Goal: Find specific page/section: Find specific page/section

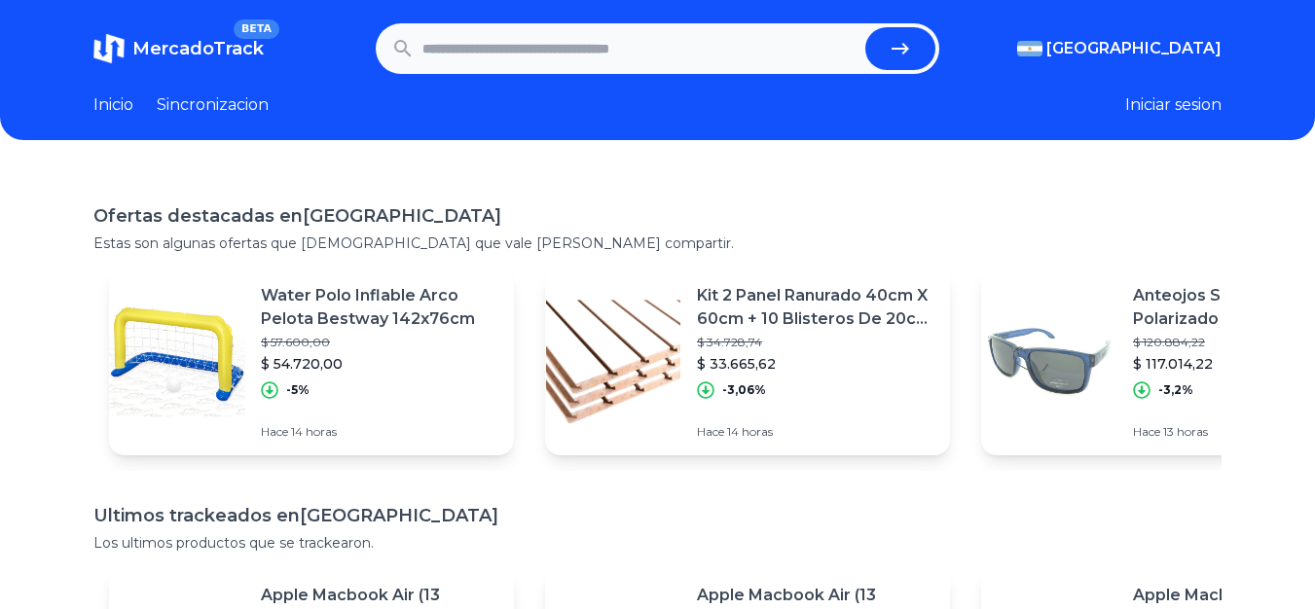
click at [348, 301] on p "Water Polo Inflable Arco Pelota Bestway 142x76cm" at bounding box center [380, 307] width 238 height 47
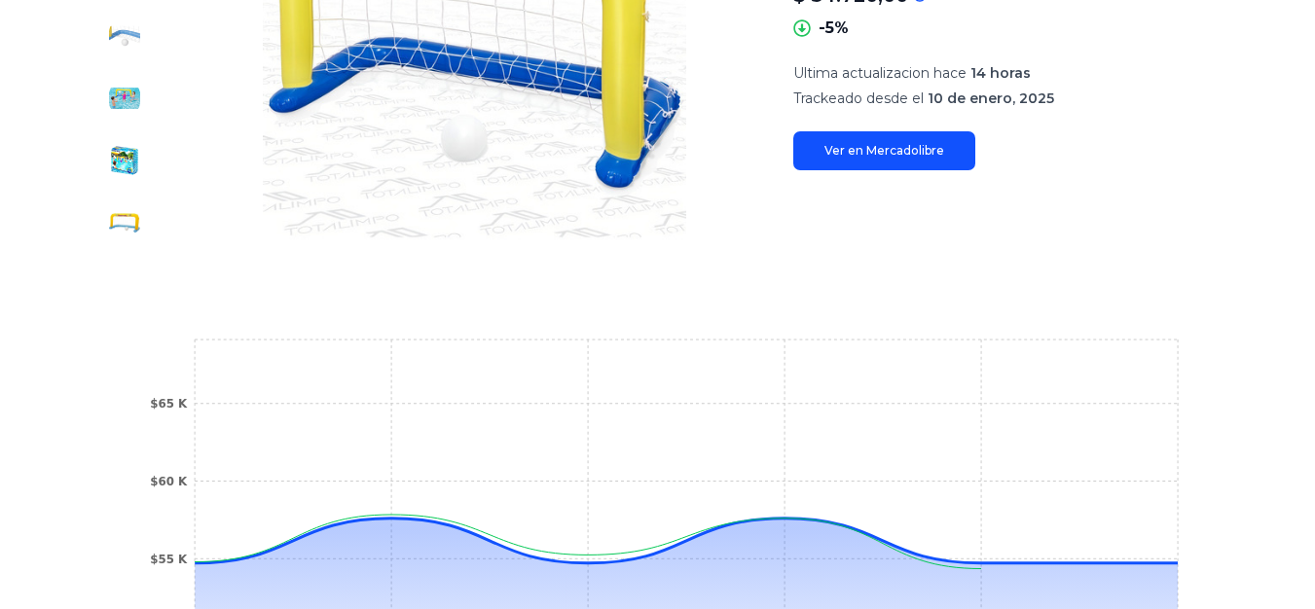
scroll to position [238, 0]
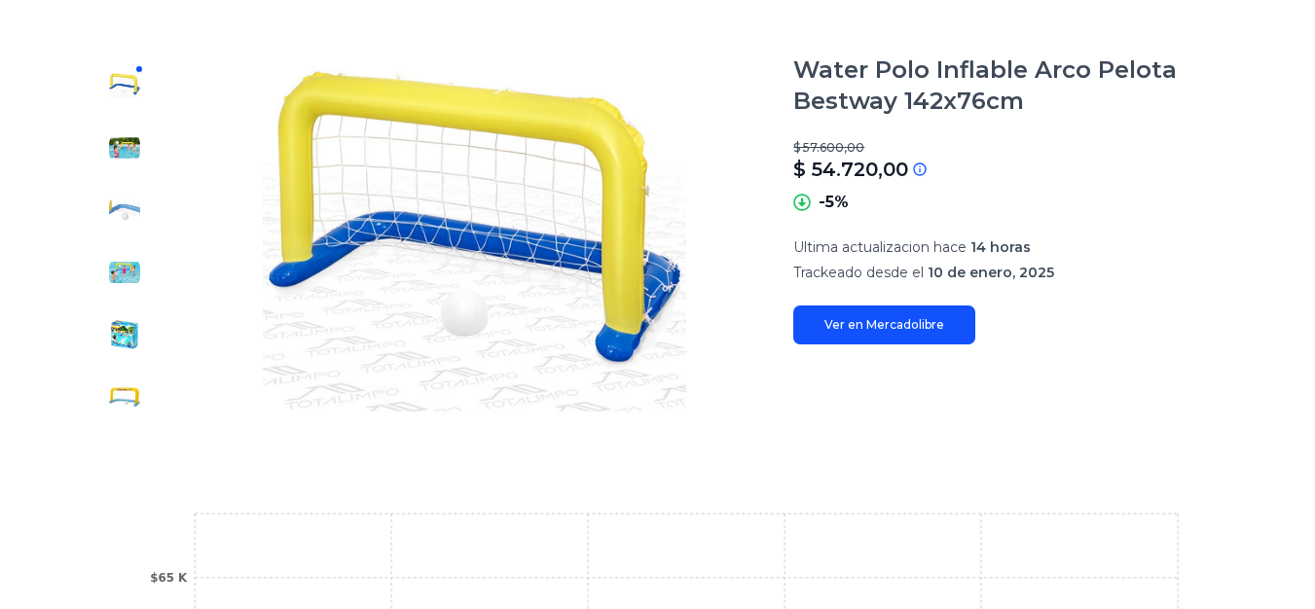
click at [540, 81] on img at bounding box center [475, 242] width 560 height 374
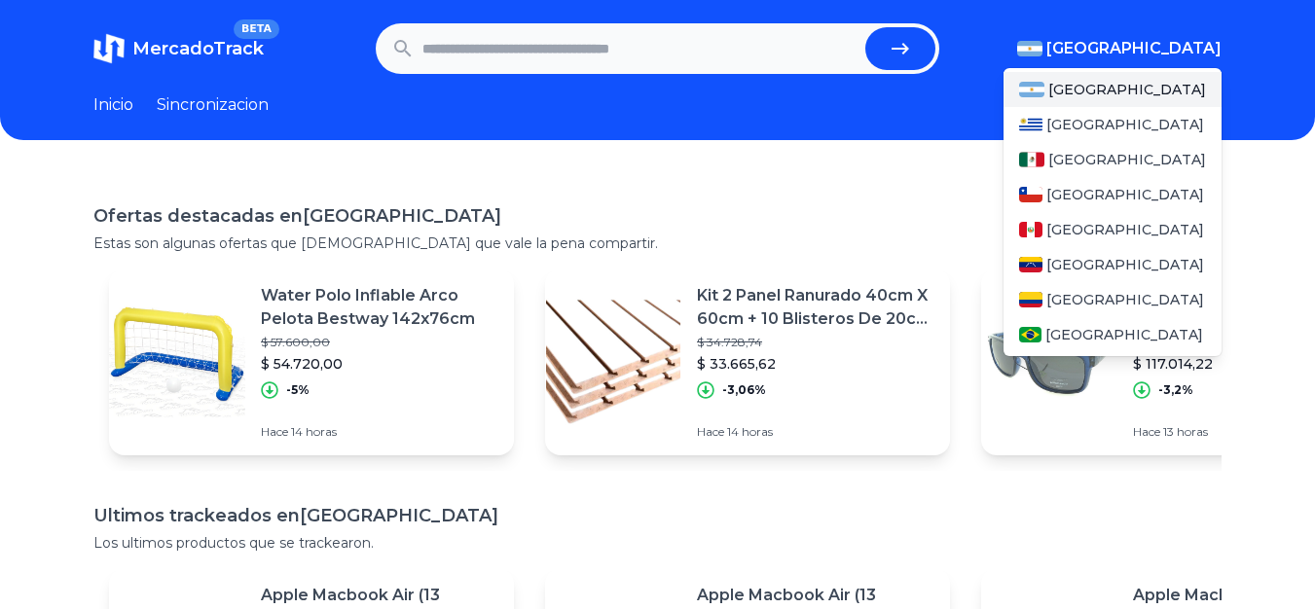
click at [1180, 44] on span "[GEOGRAPHIC_DATA]" at bounding box center [1134, 48] width 175 height 23
click at [1066, 297] on span "[GEOGRAPHIC_DATA]" at bounding box center [1126, 299] width 158 height 19
click at [1088, 303] on span "[GEOGRAPHIC_DATA]" at bounding box center [1126, 299] width 158 height 19
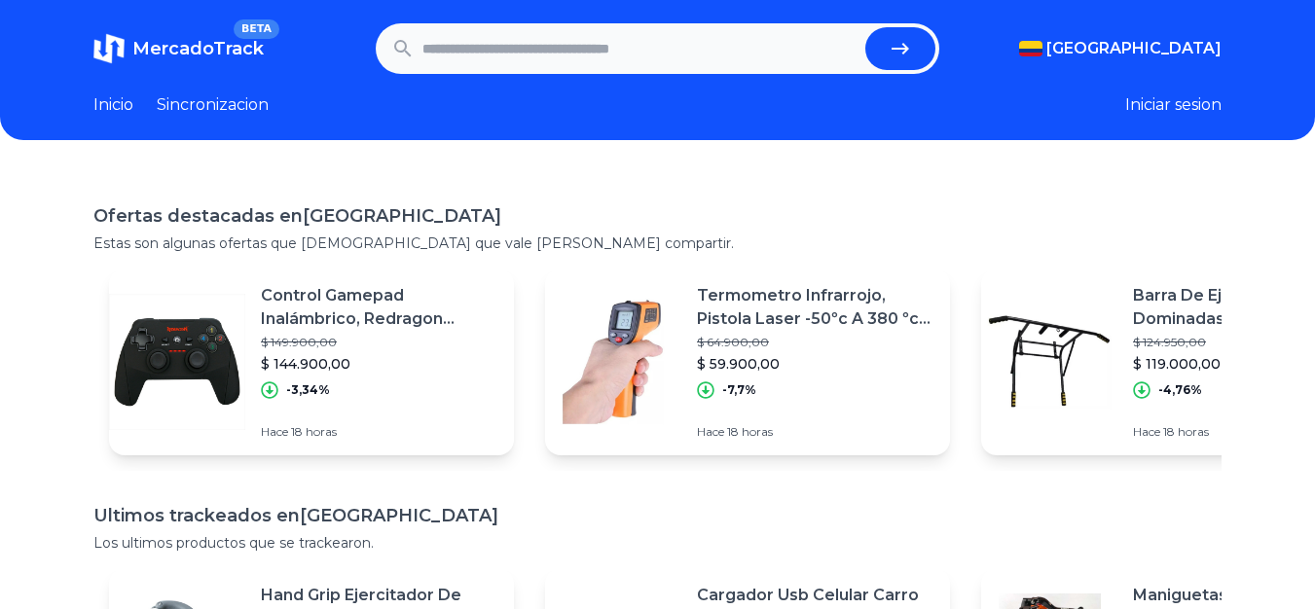
click at [197, 105] on link "Sincronizacion" at bounding box center [213, 104] width 112 height 23
